Goal: Task Accomplishment & Management: Use online tool/utility

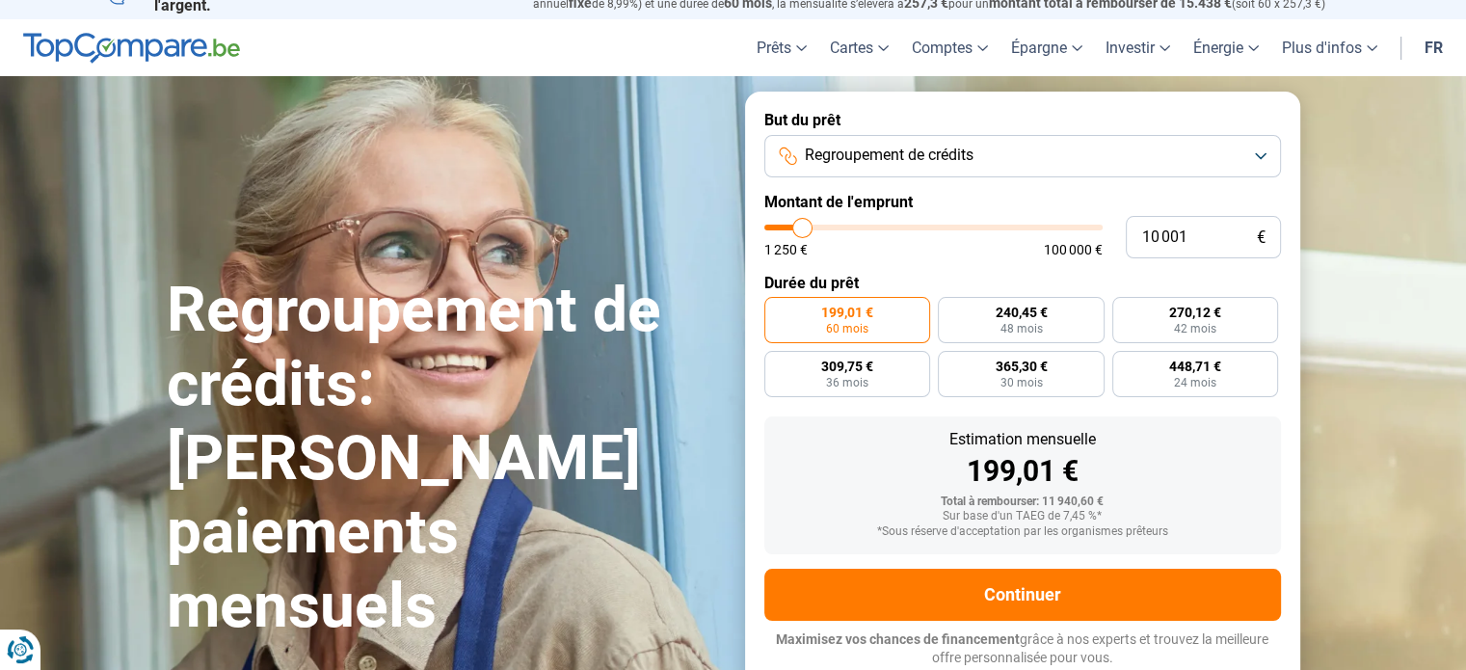
scroll to position [23, 0]
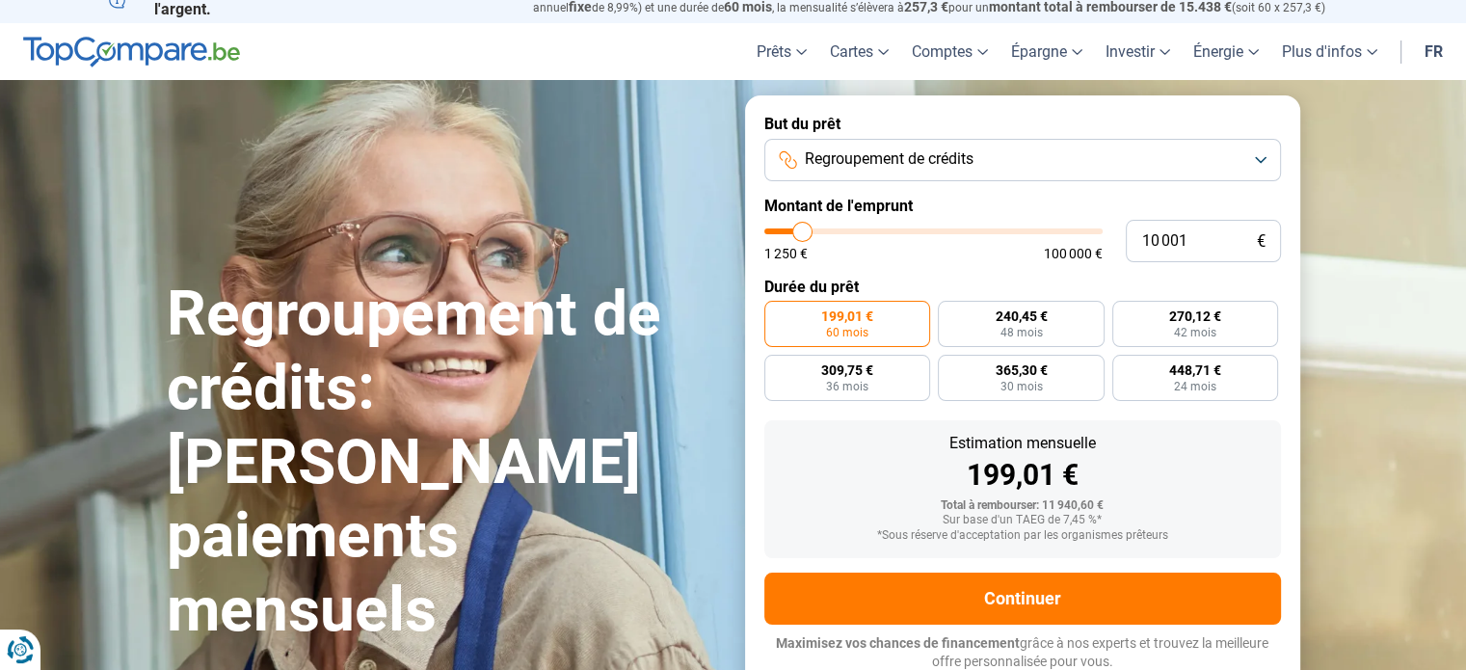
click at [993, 162] on button "Regroupement de crédits" at bounding box center [1022, 160] width 516 height 42
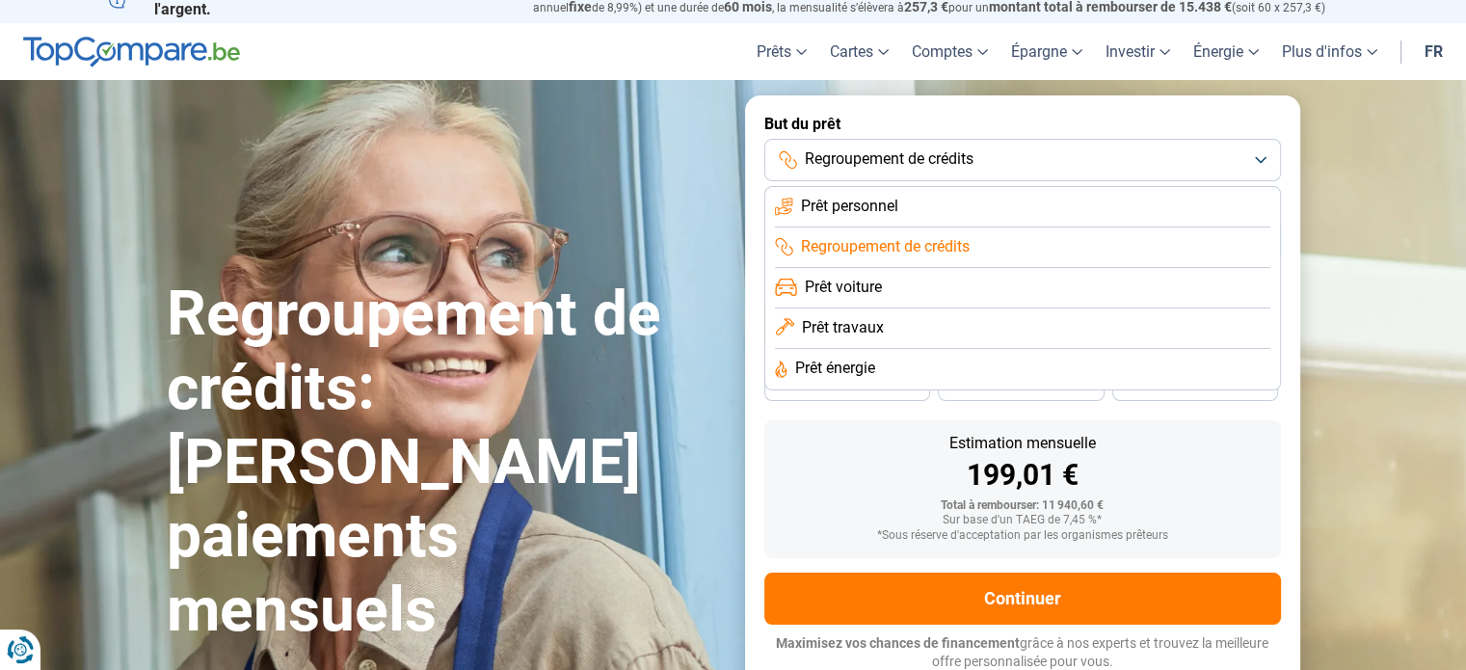
click at [895, 237] on span "Regroupement de crédits" at bounding box center [885, 246] width 169 height 21
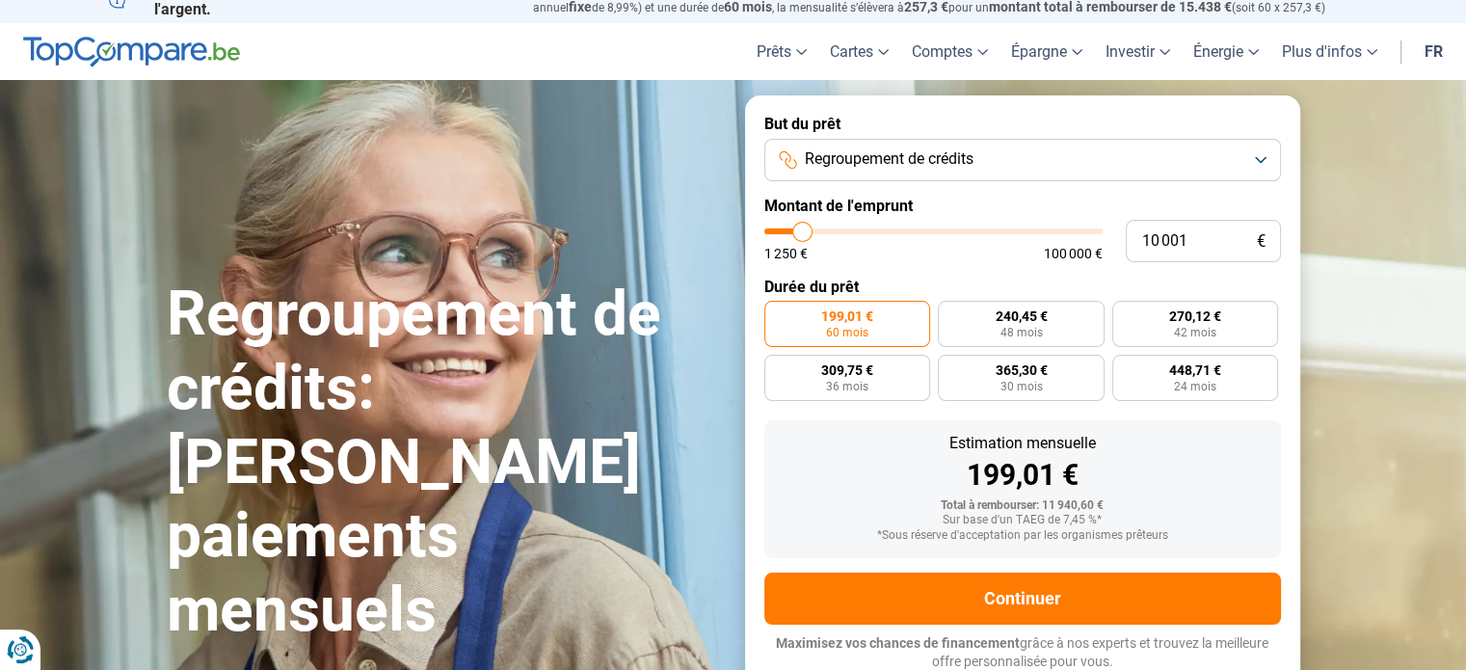
type input "12 500"
type input "12500"
type input "20 750"
type input "20750"
type input "33 750"
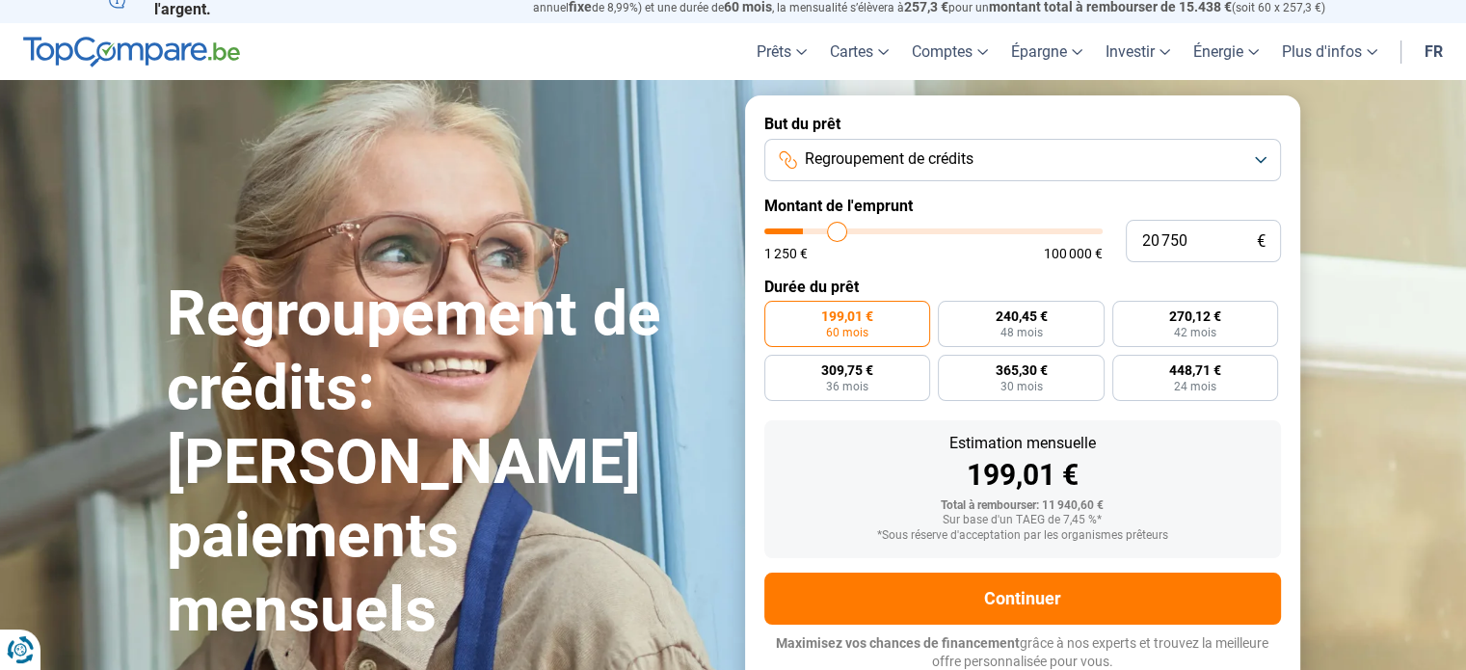
type input "33750"
type input "41 500"
type input "41500"
type input "49 750"
type input "49750"
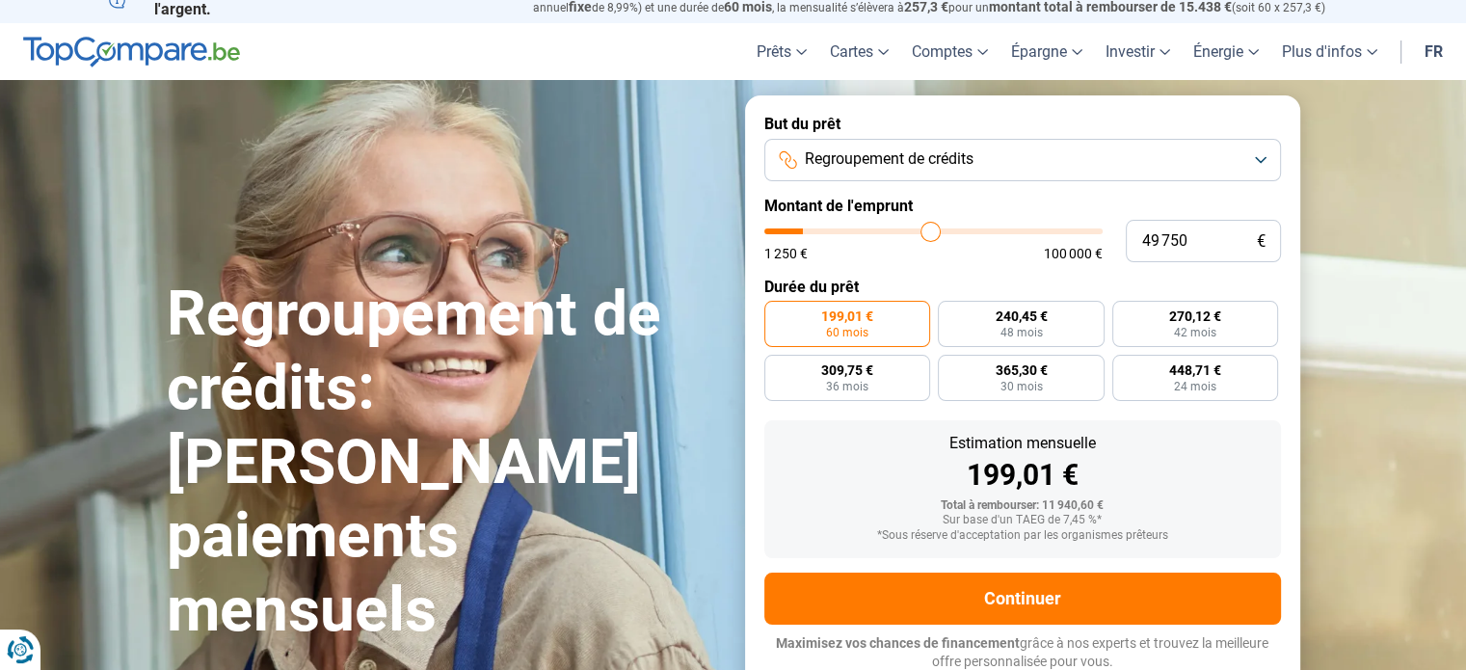
type input "56 250"
type input "56250"
type input "62 000"
type input "62000"
type input "68 500"
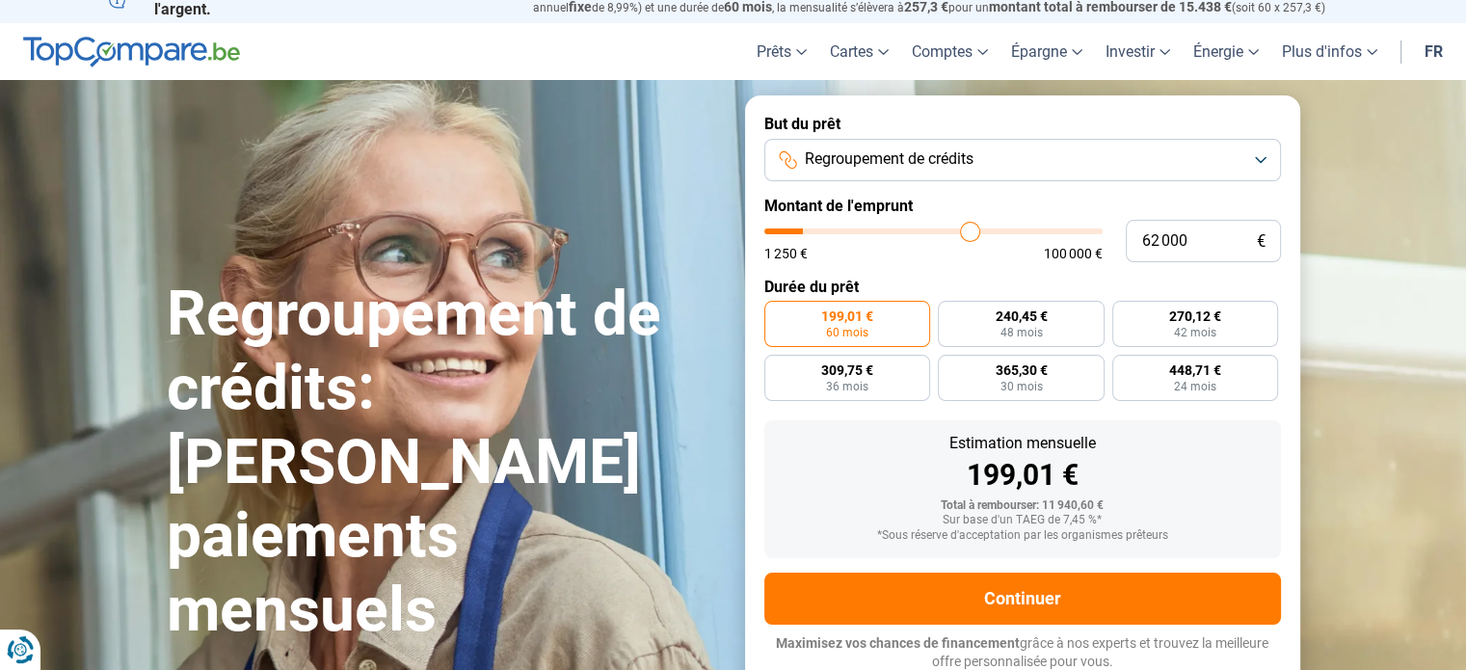
type input "68500"
type input "72 250"
type input "72250"
type input "77 000"
type input "77000"
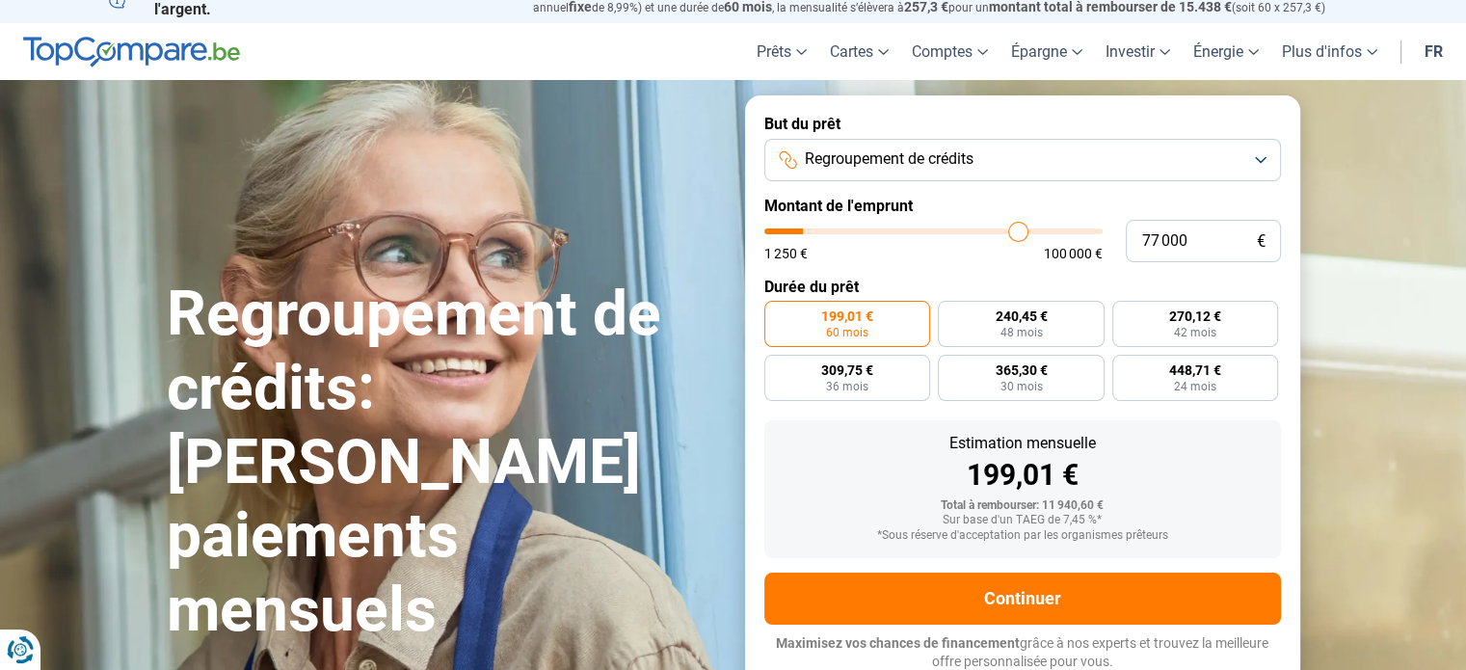
type input "79 500"
type input "79500"
type input "81 500"
type input "81500"
type input "83 250"
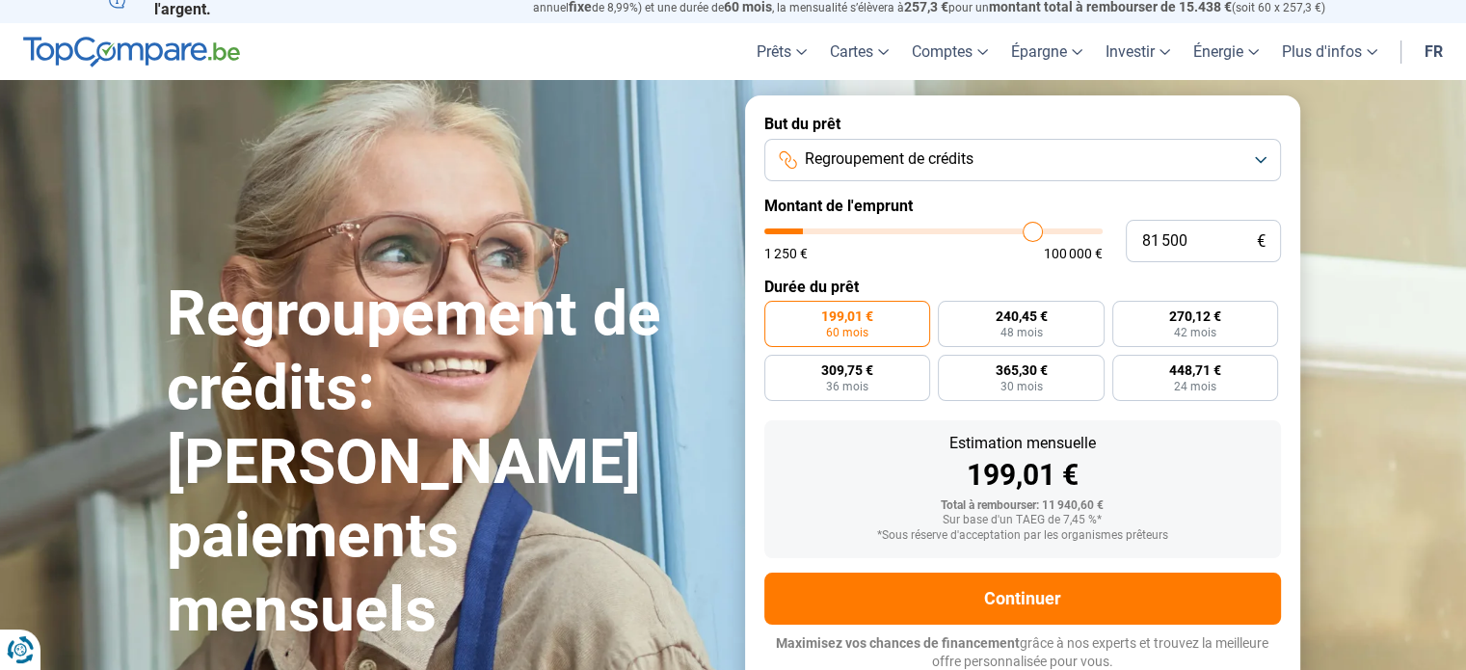
type input "83250"
type input "83 750"
type input "83750"
type input "84 500"
type input "84500"
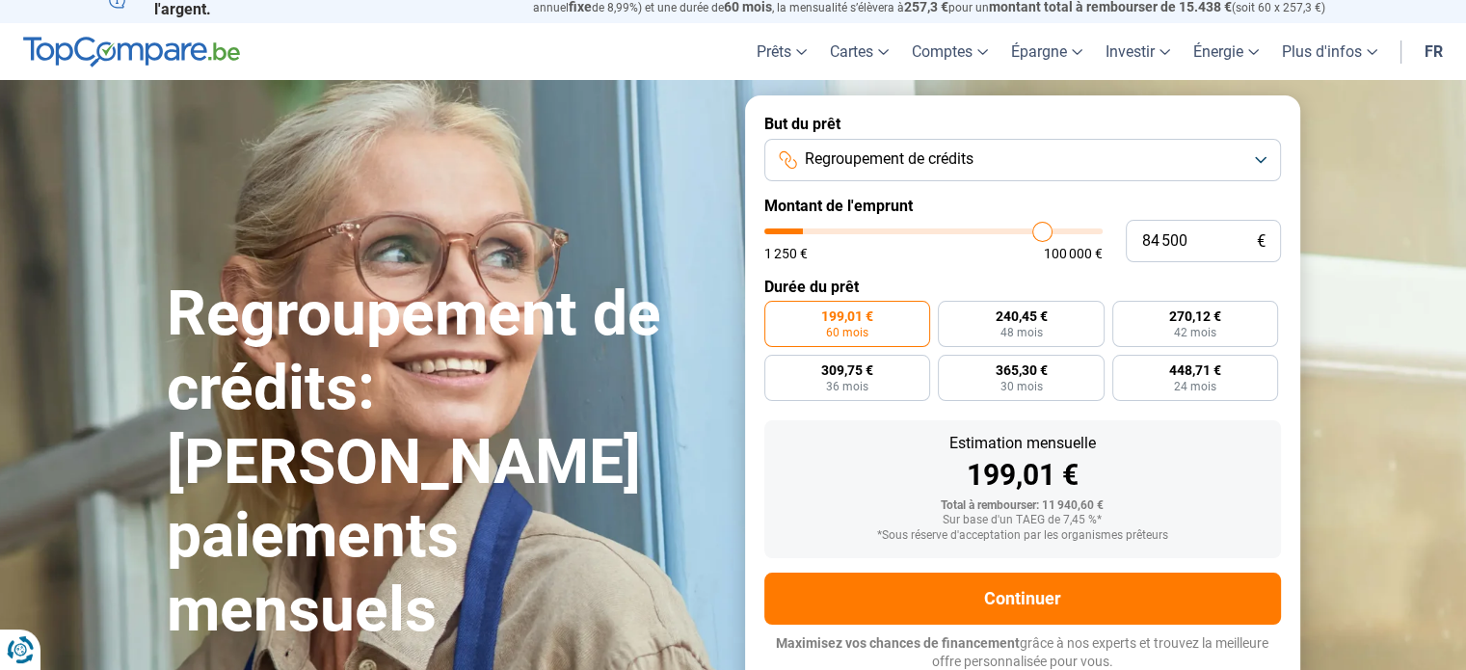
type input "84 750"
type input "84750"
type input "85 250"
type input "85250"
type input "85 500"
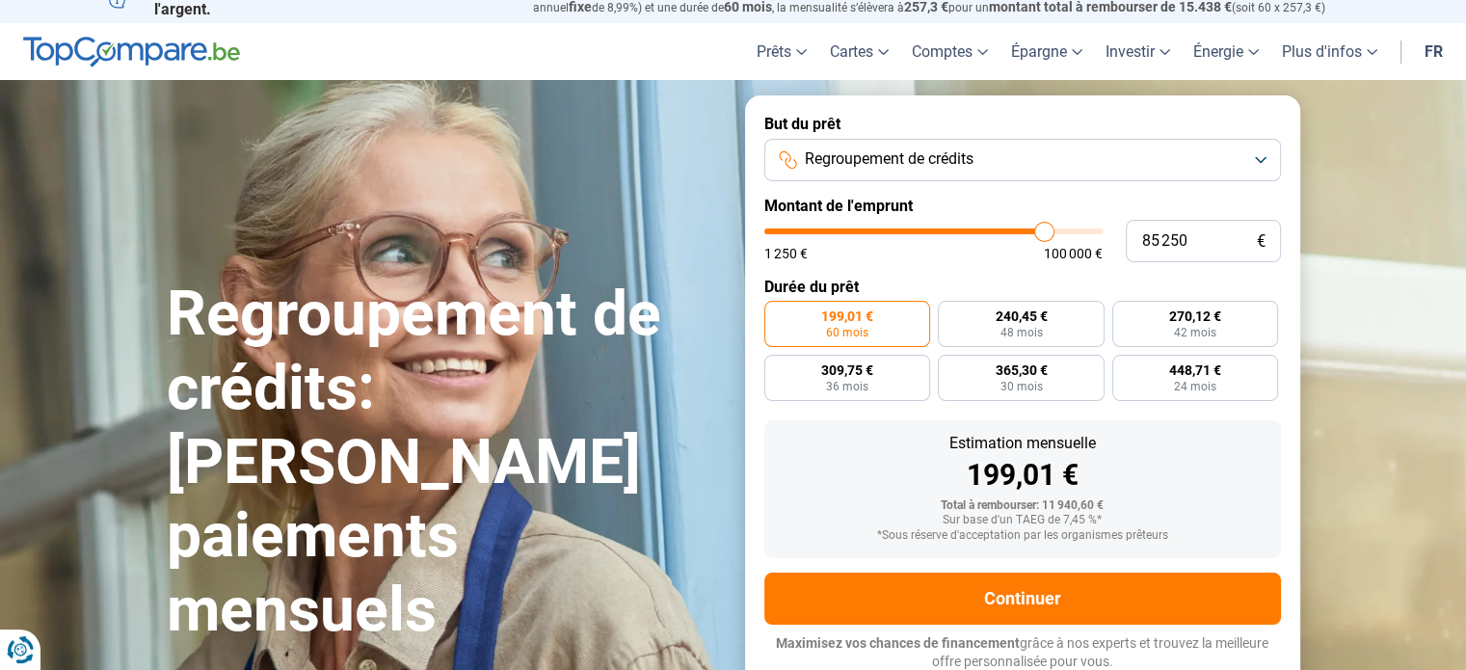
type input "85500"
type input "85 750"
type input "85750"
type input "86 000"
type input "86000"
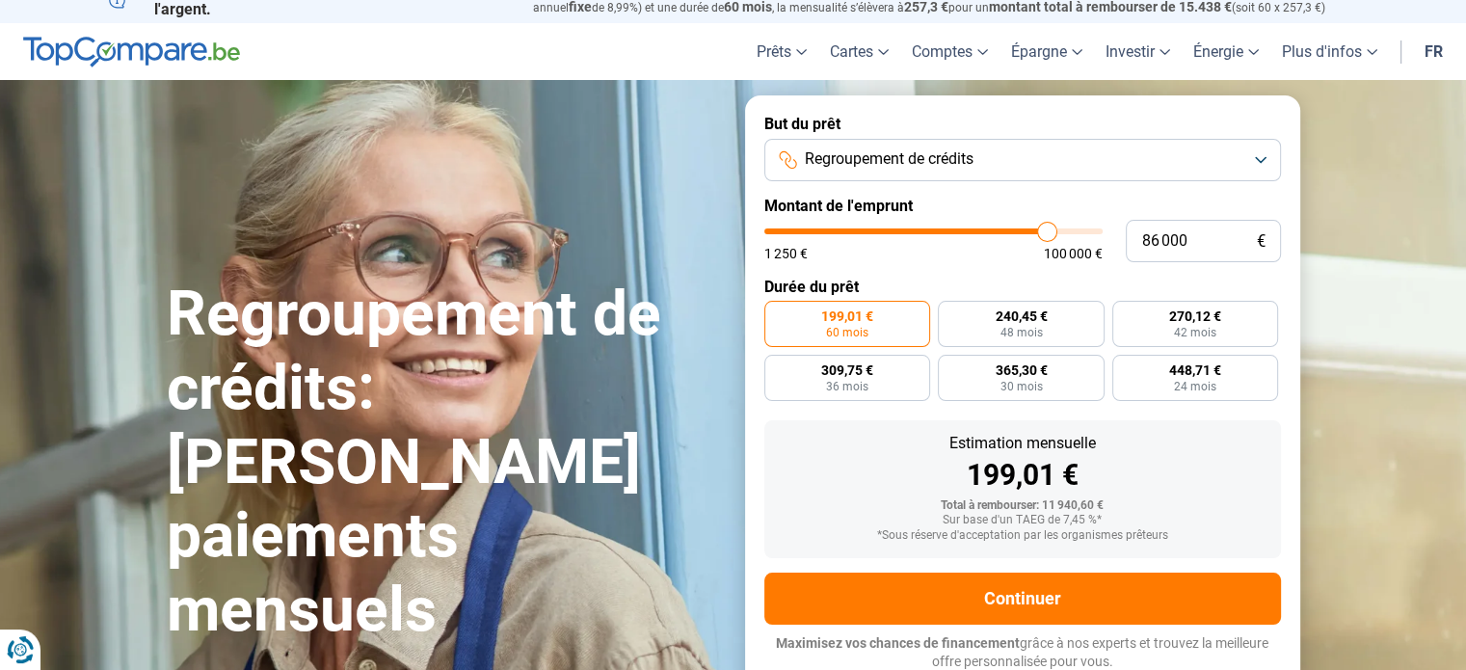
type input "86 250"
type input "86250"
type input "86 500"
type input "86500"
type input "86 750"
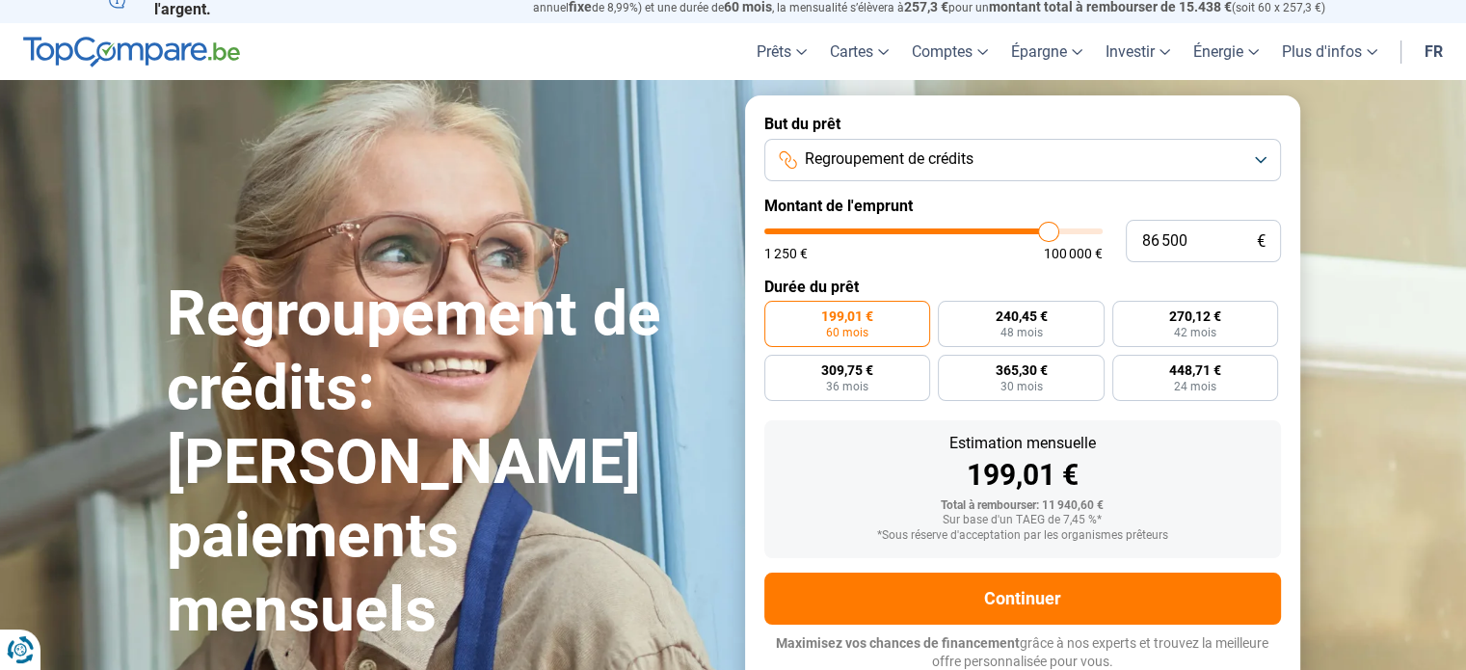
type input "86750"
type input "87 500"
type input "87500"
type input "88 500"
type input "88500"
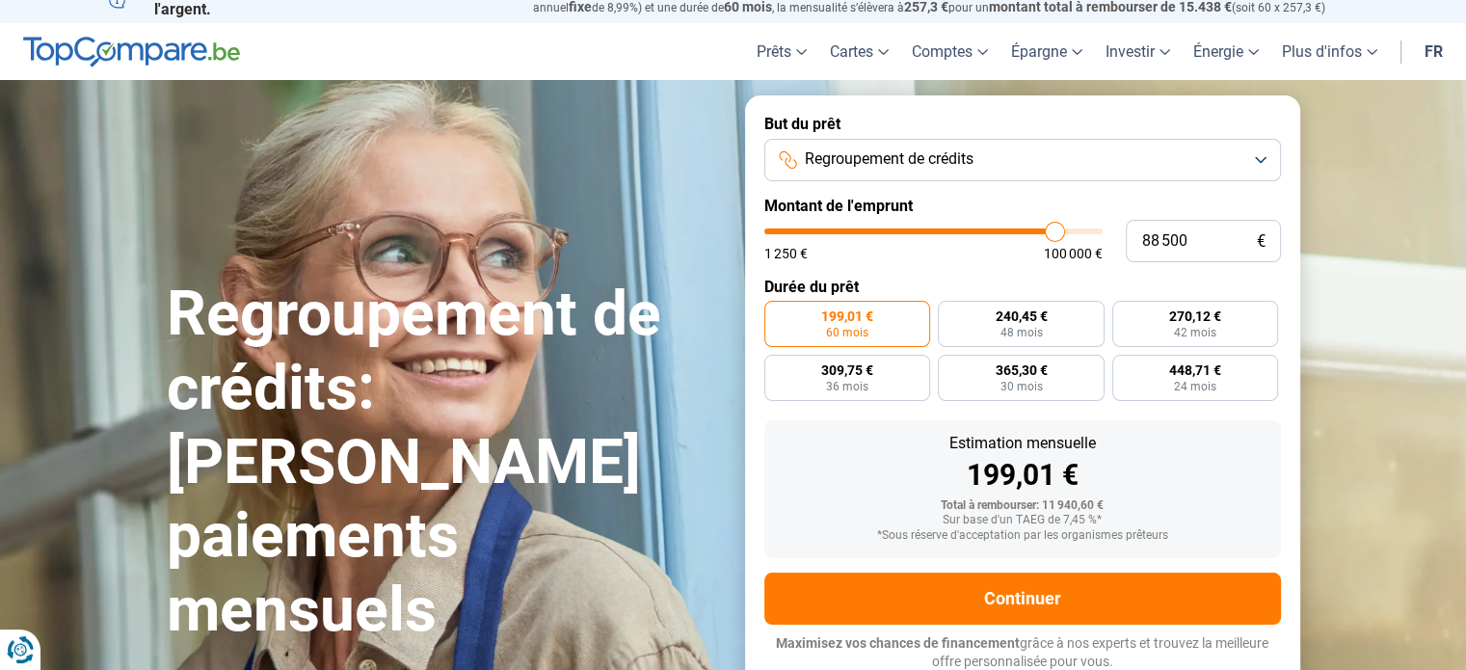
type input "88 750"
type input "88750"
type input "89 500"
type input "89500"
type input "90 750"
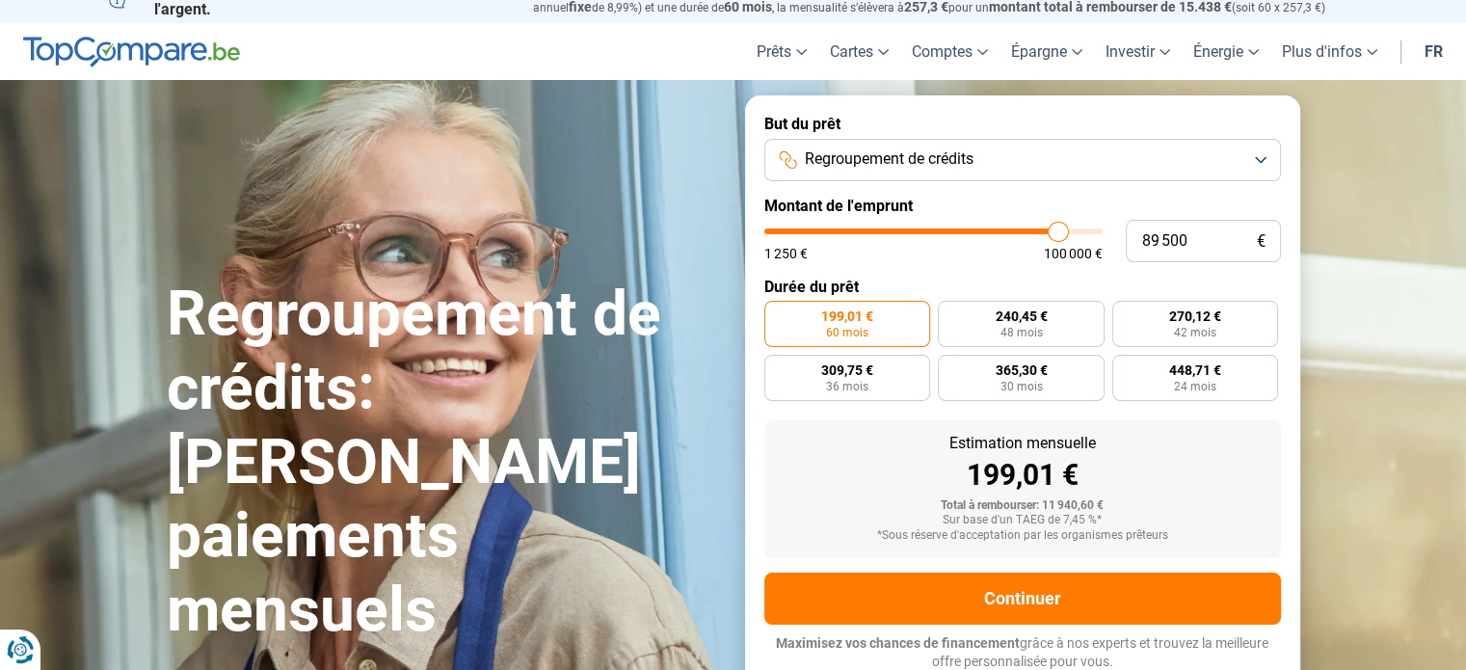
type input "90750"
type input "91 750"
type input "91750"
type input "92 750"
type input "92750"
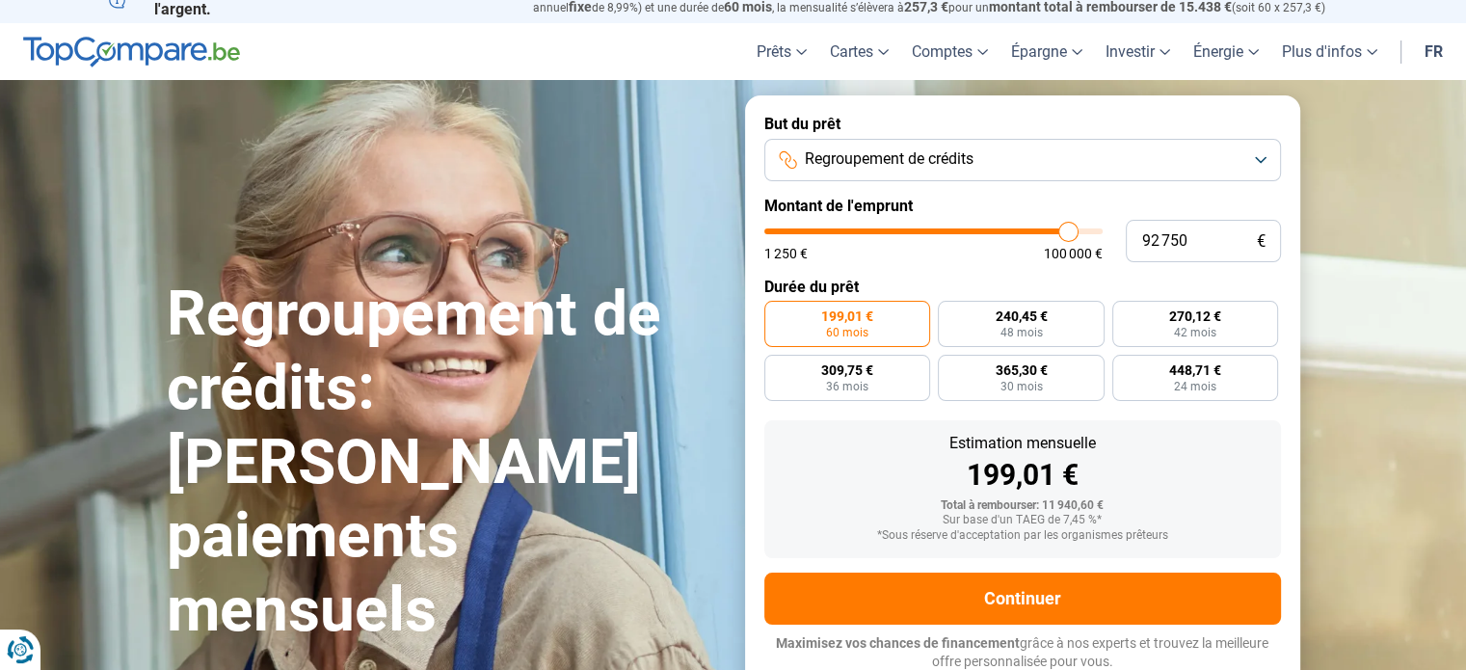
type input "93 250"
type input "93250"
type input "94 000"
type input "94000"
type input "94 250"
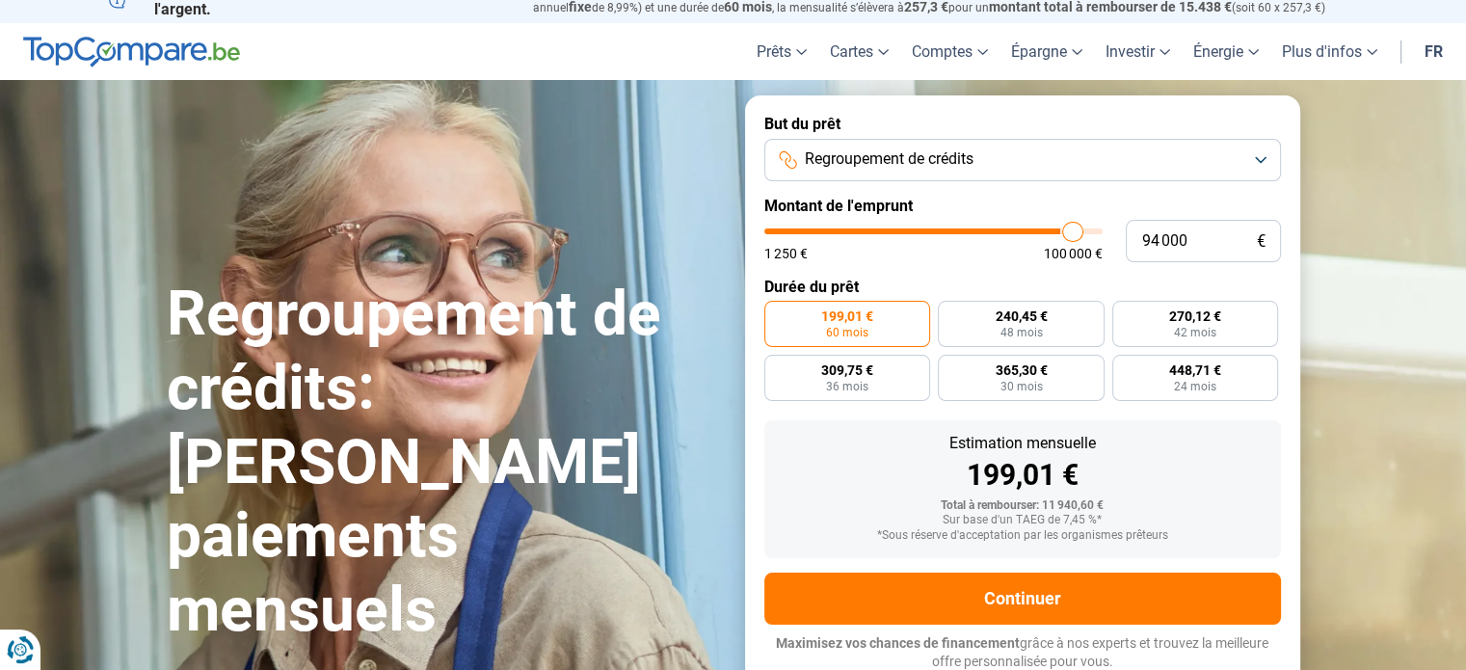
type input "94250"
type input "94 750"
type input "94750"
type input "95 250"
type input "95250"
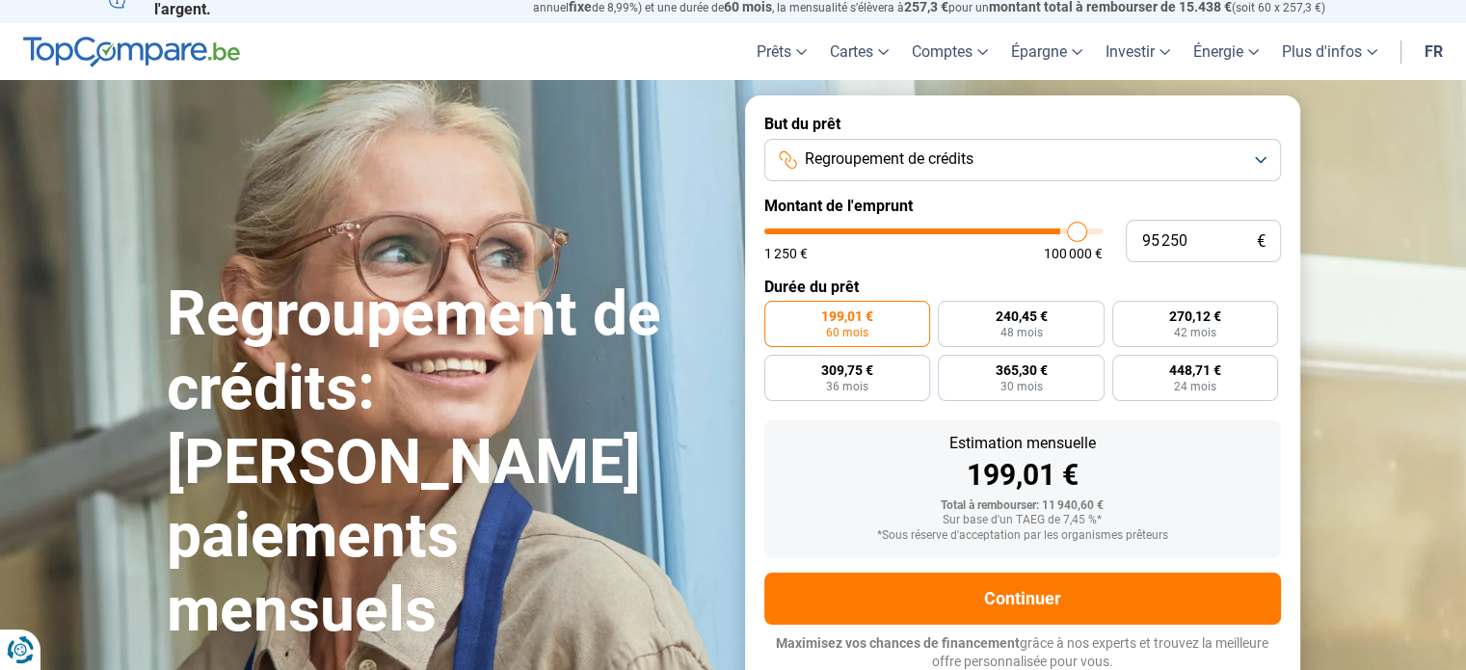
type input "95 500"
type input "95500"
type input "96 000"
type input "96000"
type input "96 250"
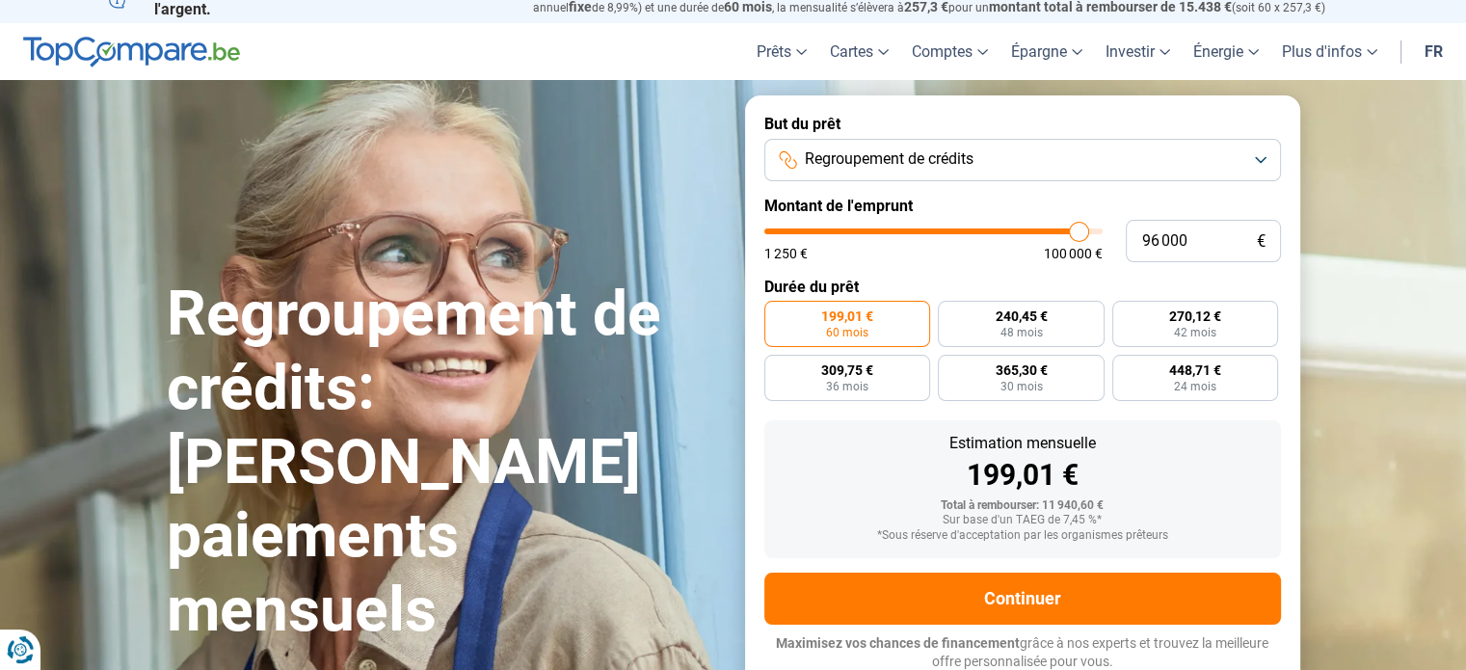
type input "96250"
type input "96 500"
type input "96500"
type input "96 750"
type input "96750"
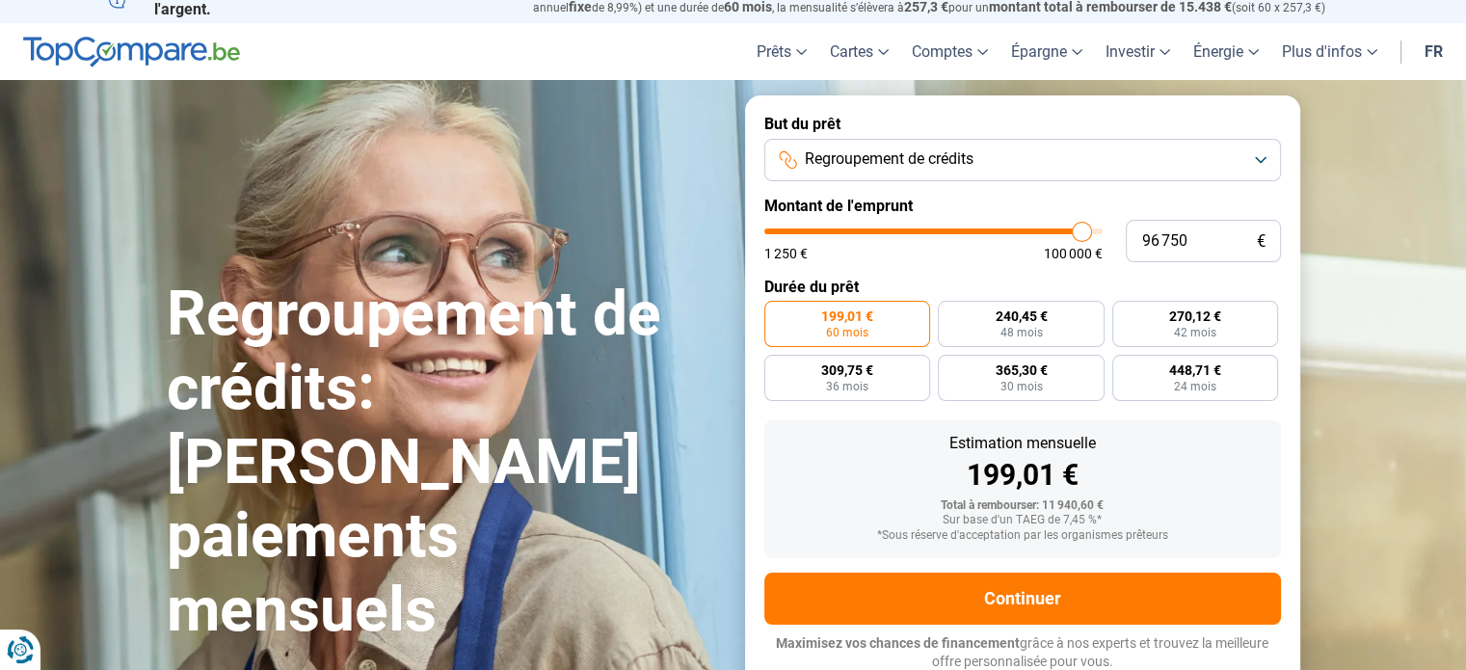
type input "97 000"
type input "97000"
type input "97 500"
type input "97500"
type input "99 500"
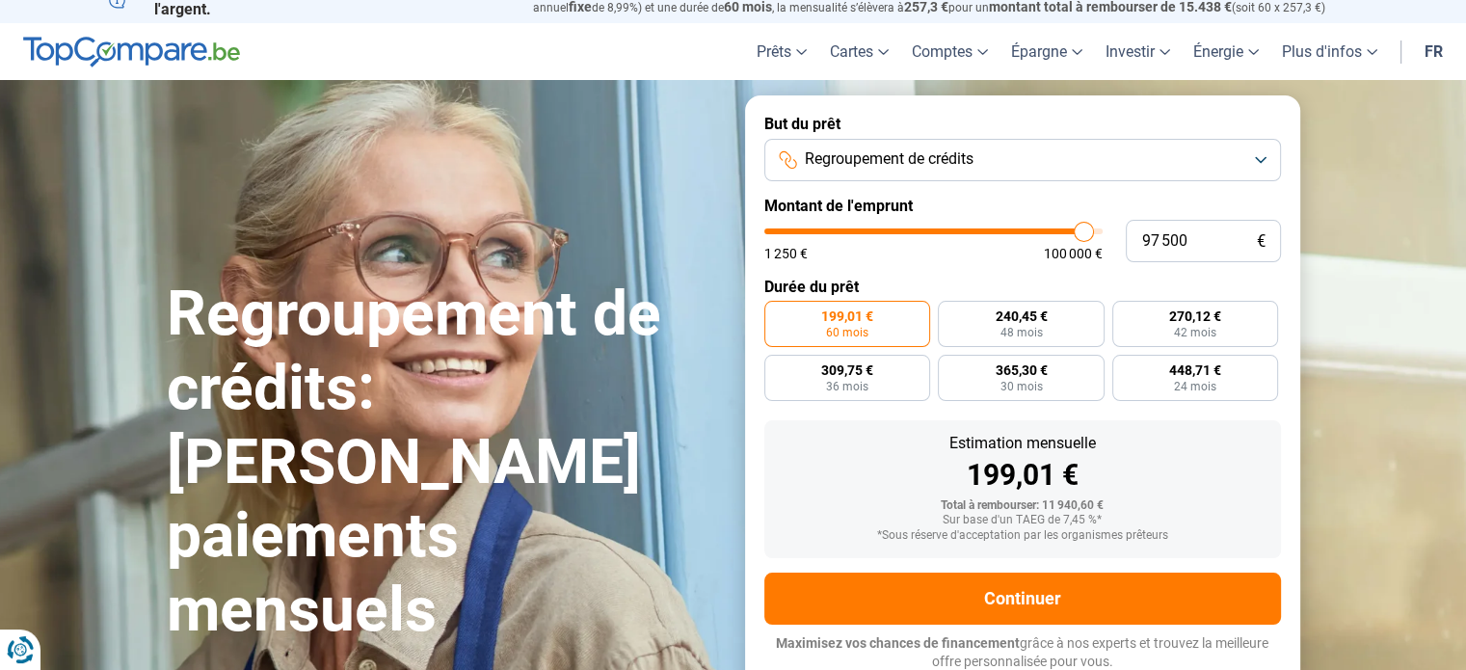
type input "99500"
type input "100 000"
drag, startPoint x: 802, startPoint y: 230, endPoint x: 1126, endPoint y: 227, distance: 324.7
type input "100000"
click at [1102, 228] on input "range" at bounding box center [933, 231] width 338 height 6
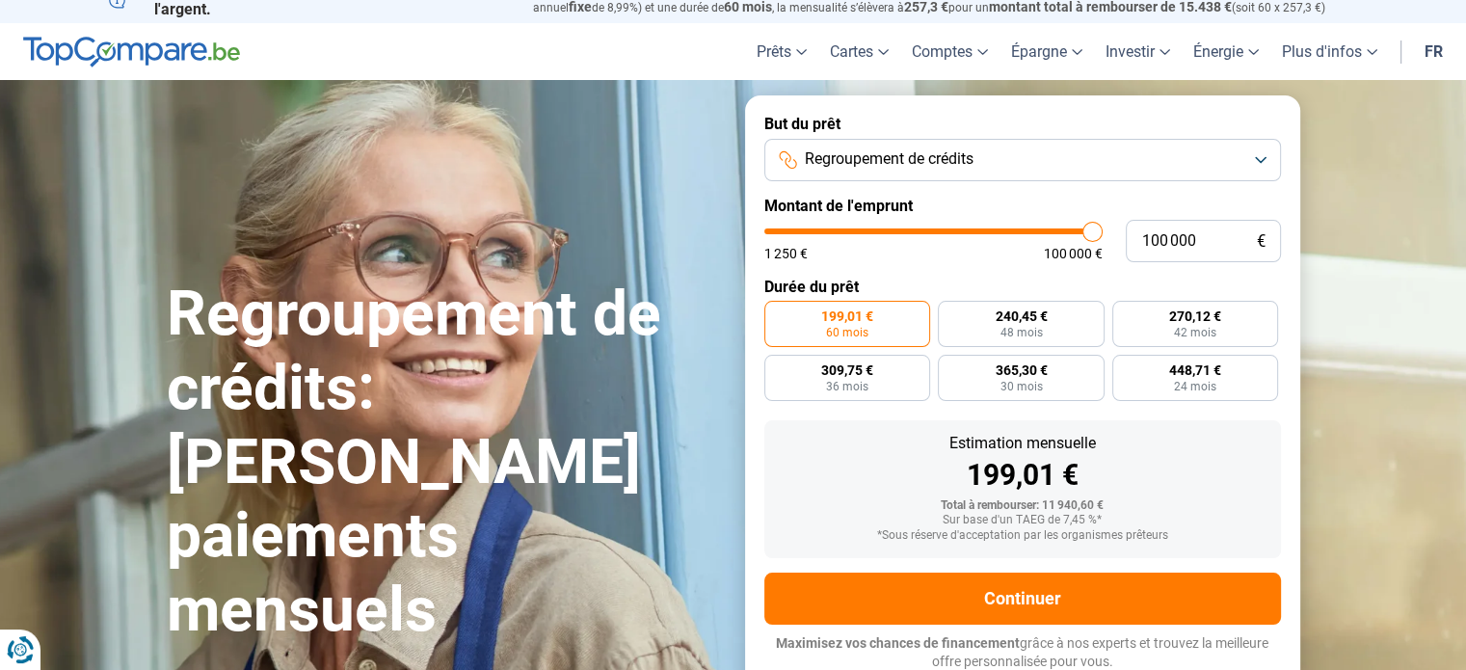
radio input "false"
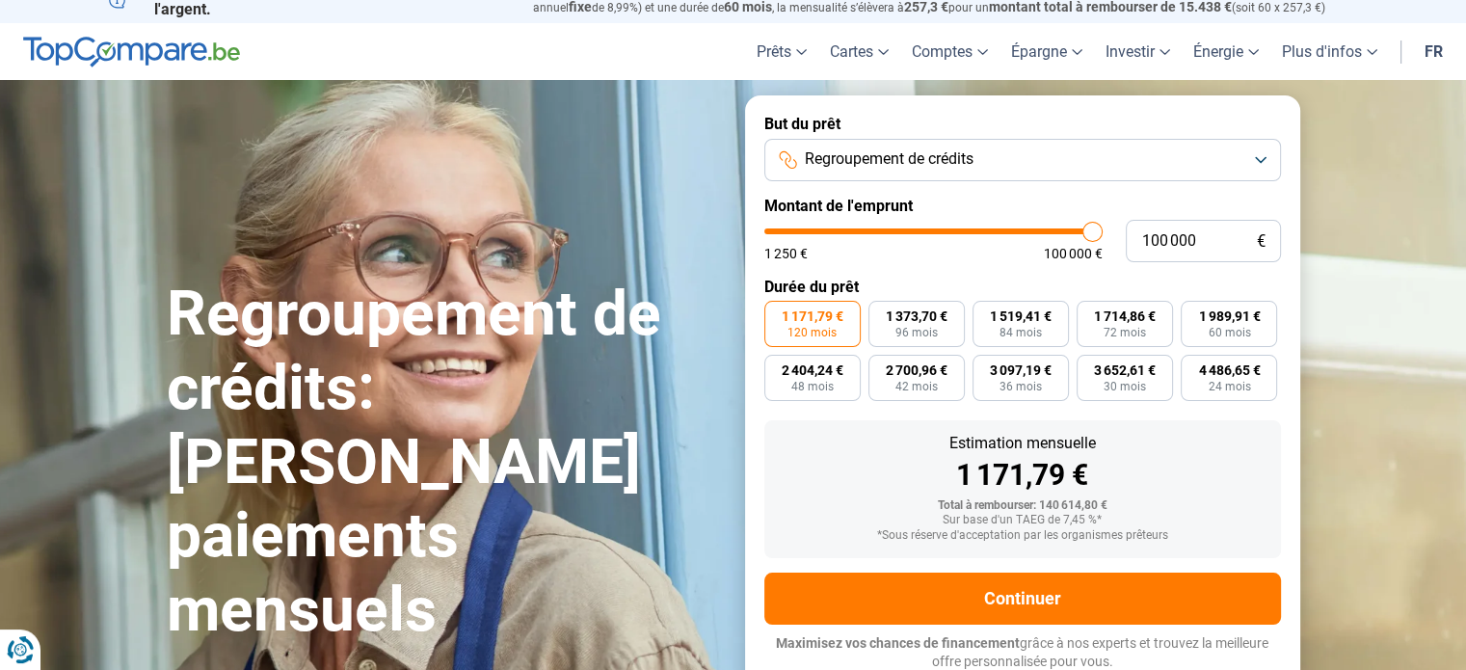
scroll to position [26, 0]
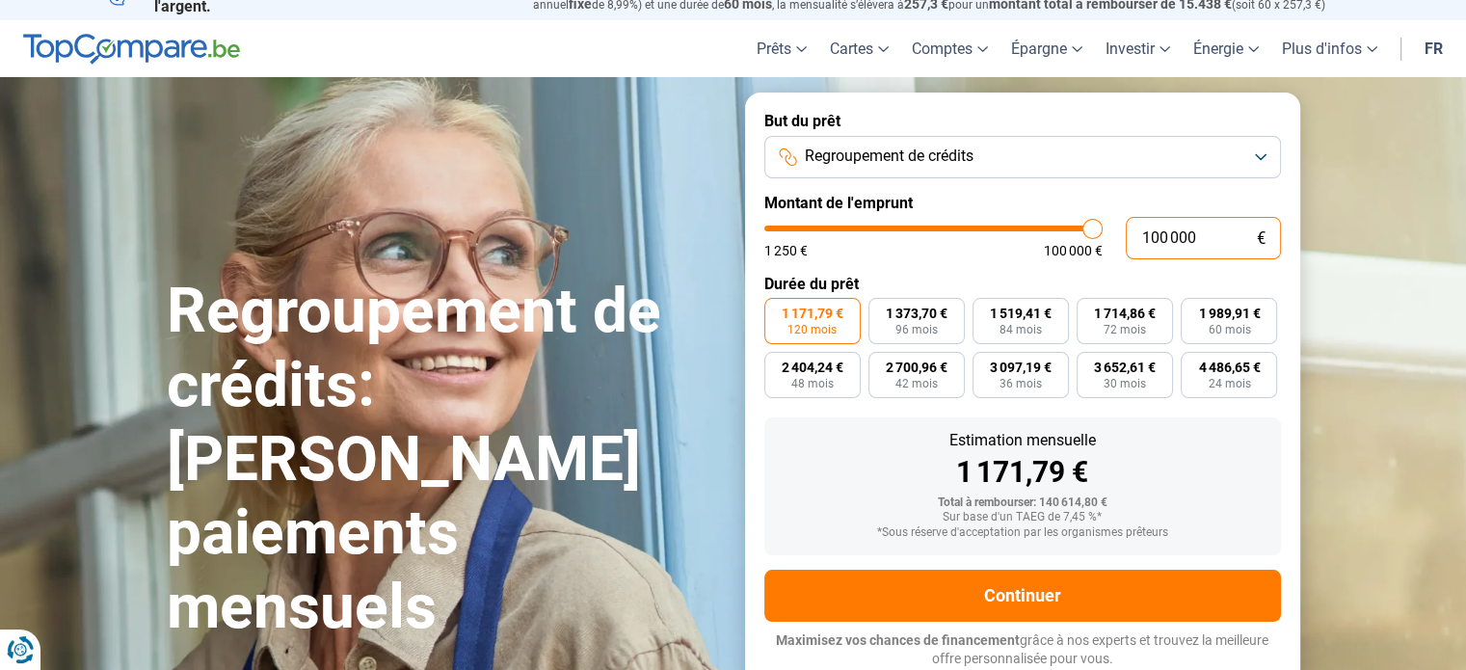
drag, startPoint x: 1200, startPoint y: 238, endPoint x: 1132, endPoint y: 238, distance: 67.4
click at [1132, 238] on input "100 000" at bounding box center [1202, 238] width 155 height 42
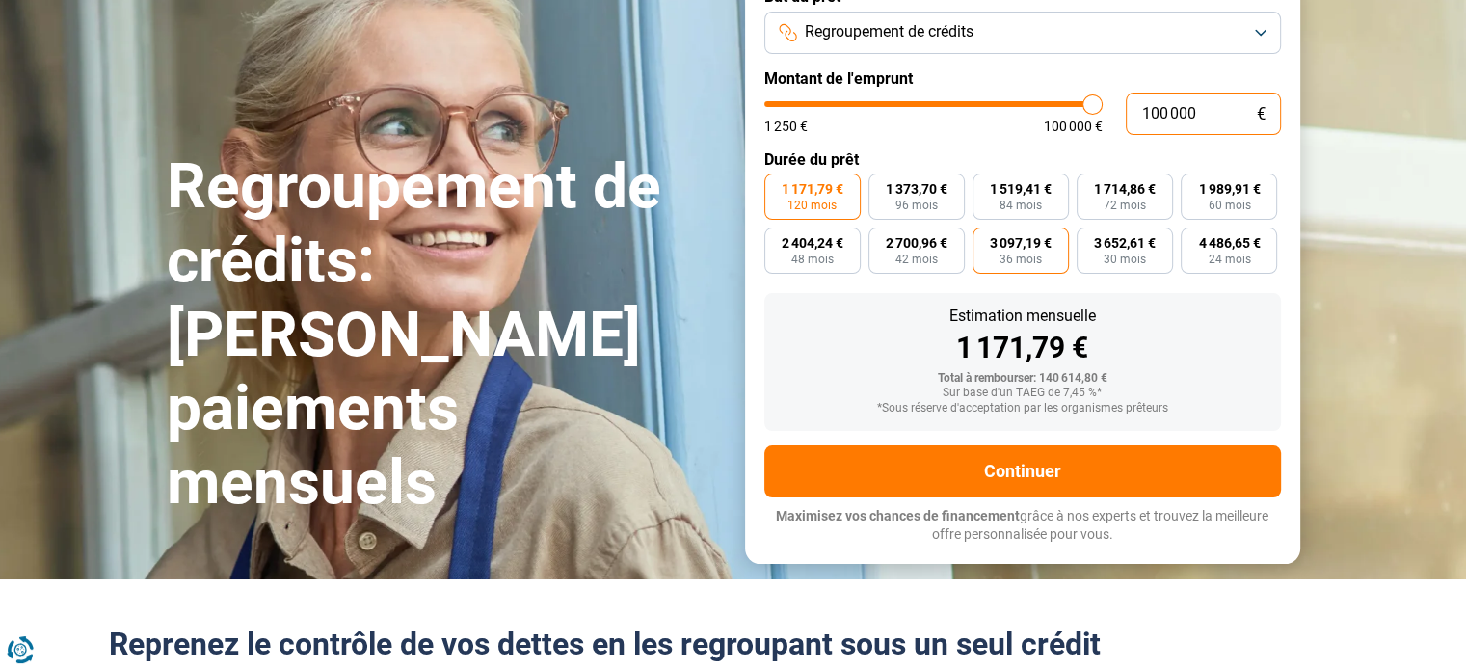
scroll to position [68, 0]
